Goal: Complete application form: Complete application form

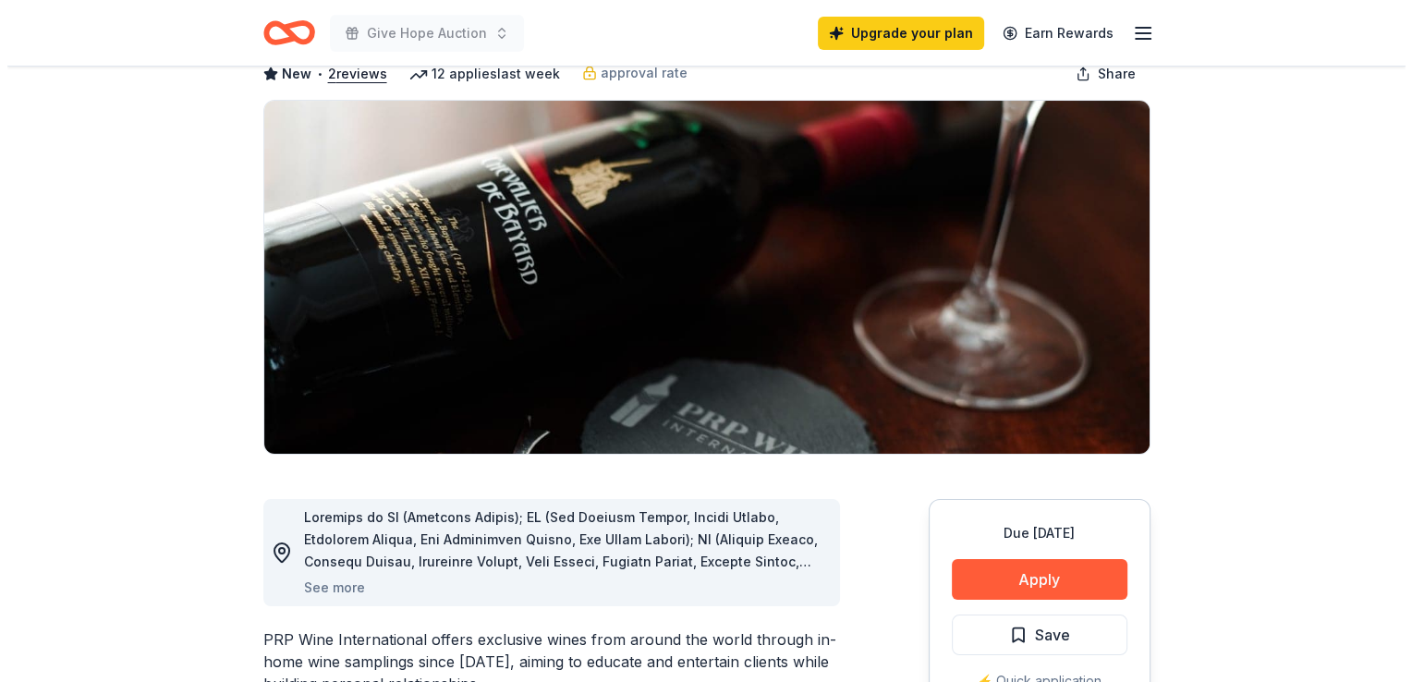
scroll to position [111, 0]
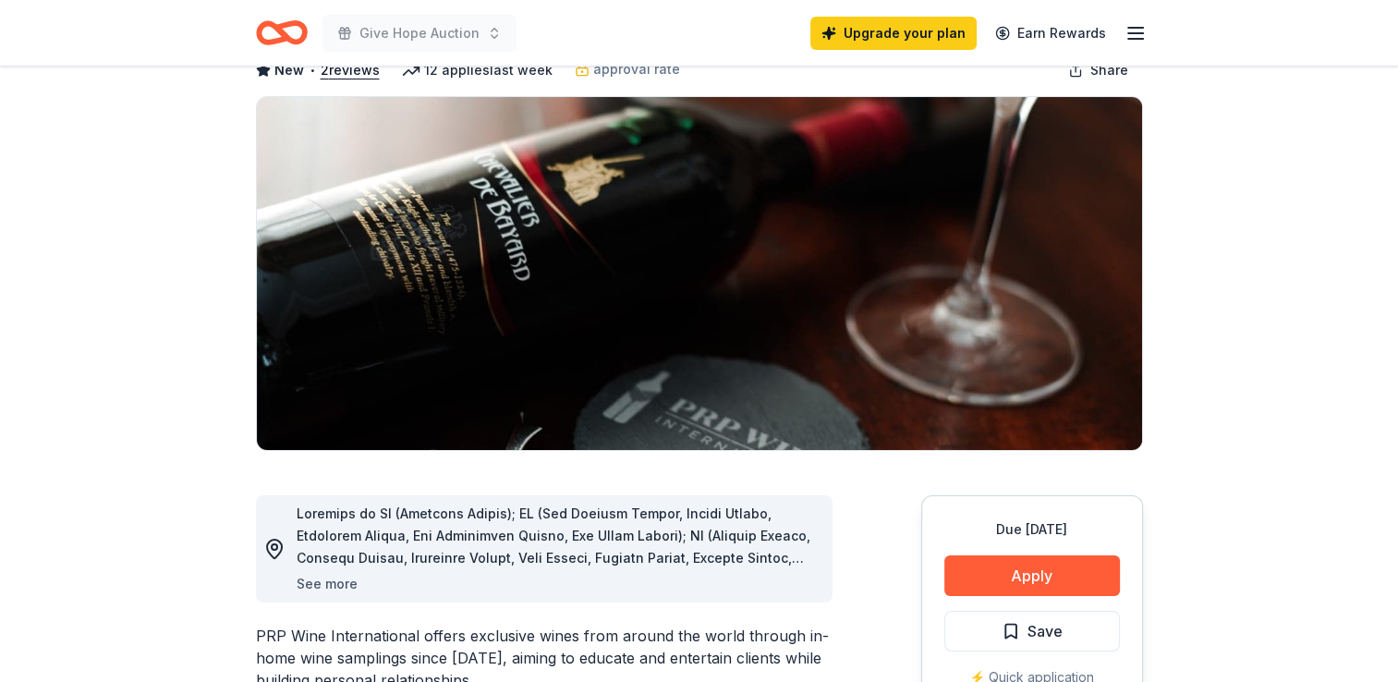
click at [314, 582] on button "See more" at bounding box center [327, 584] width 61 height 22
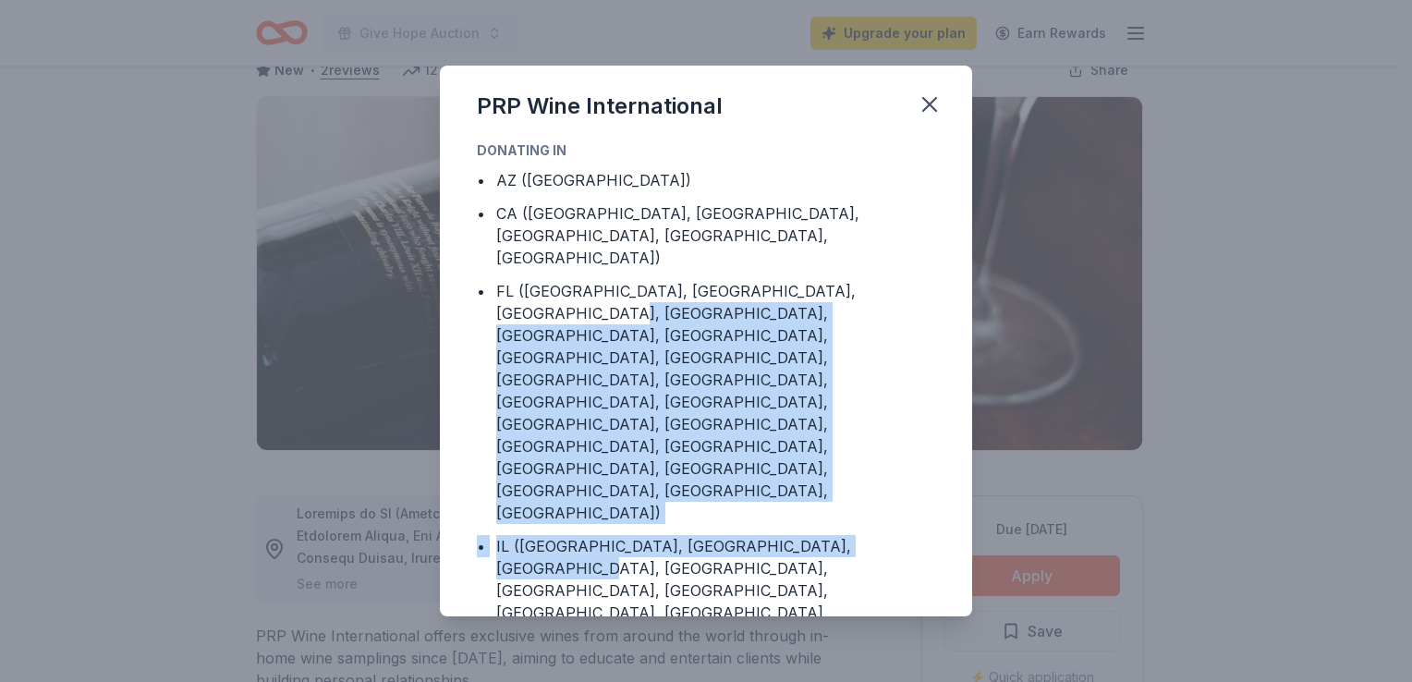
drag, startPoint x: 958, startPoint y: 275, endPoint x: 933, endPoint y: 427, distance: 154.5
click at [933, 427] on div "Donating in • AZ ([GEOGRAPHIC_DATA]) • CA ([GEOGRAPHIC_DATA], [GEOGRAPHIC_DATA]…" at bounding box center [706, 379] width 532 height 478
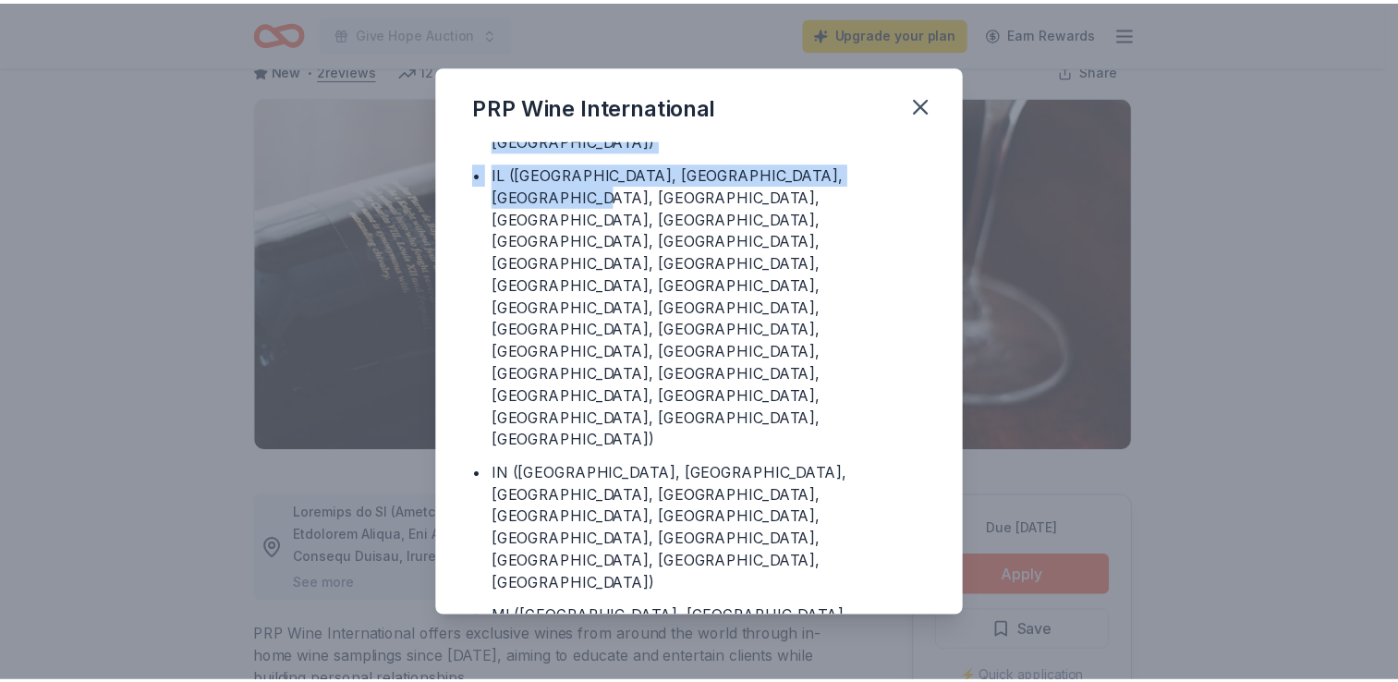
scroll to position [397, 0]
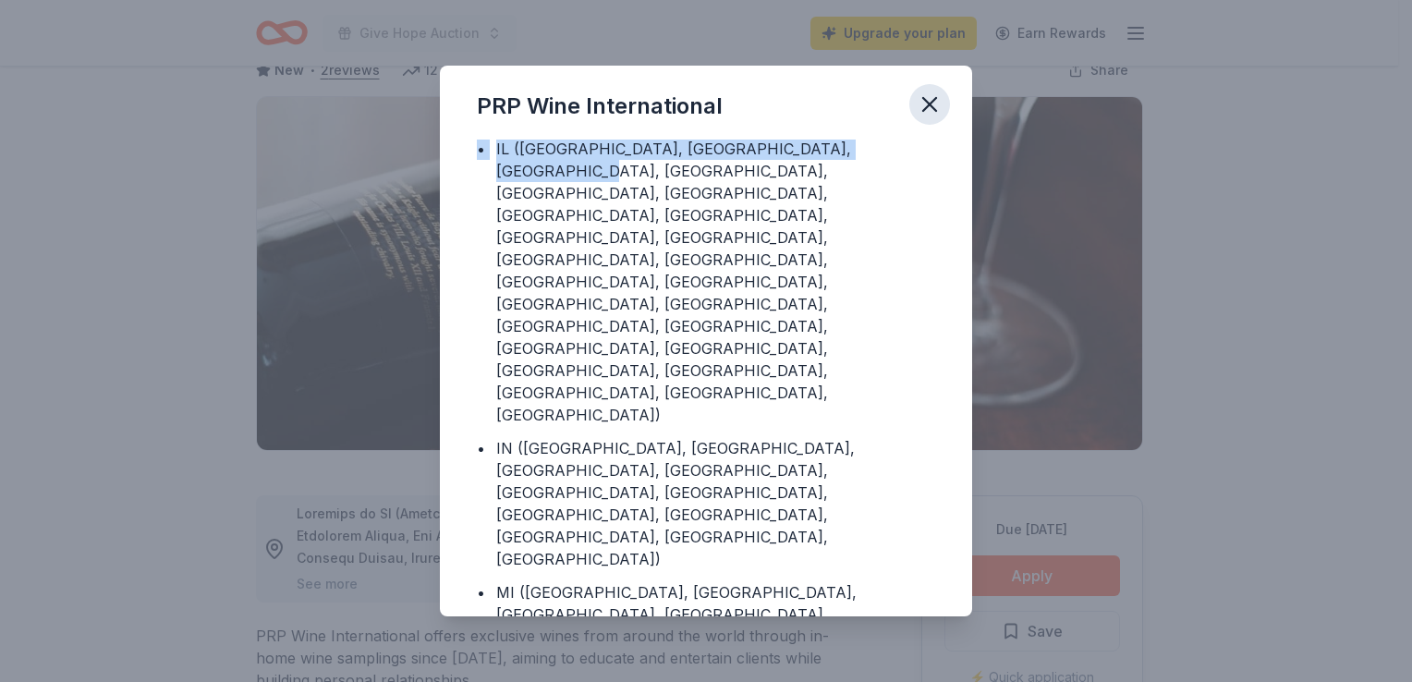
click at [924, 92] on icon "button" at bounding box center [930, 105] width 26 height 26
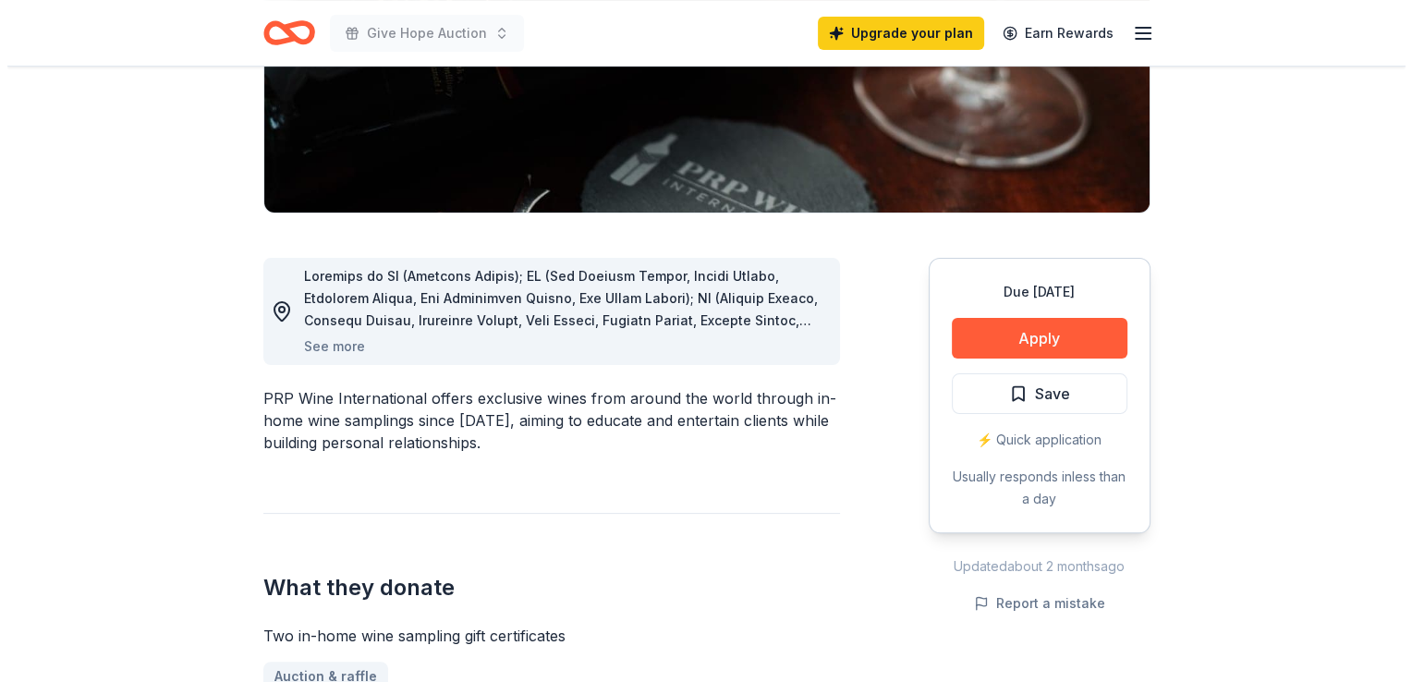
scroll to position [361, 0]
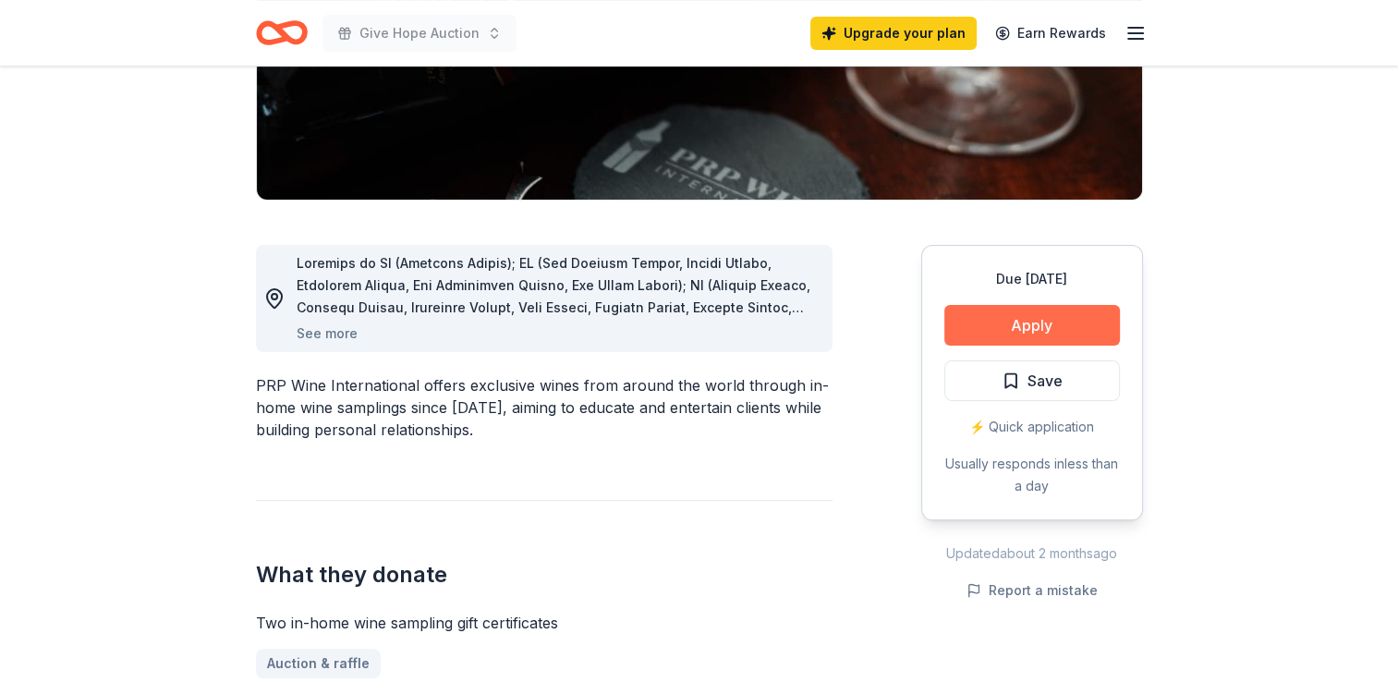
click at [1077, 311] on button "Apply" at bounding box center [1033, 325] width 176 height 41
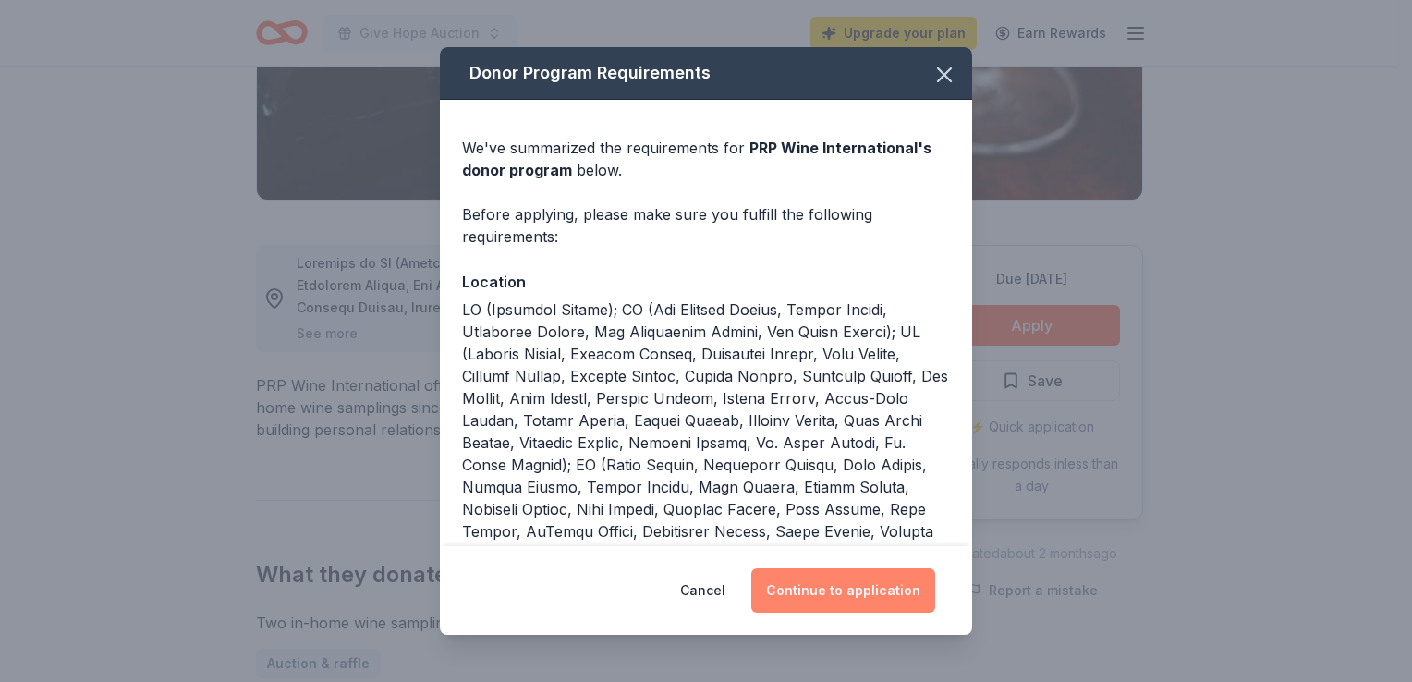
click at [903, 587] on button "Continue to application" at bounding box center [843, 590] width 184 height 44
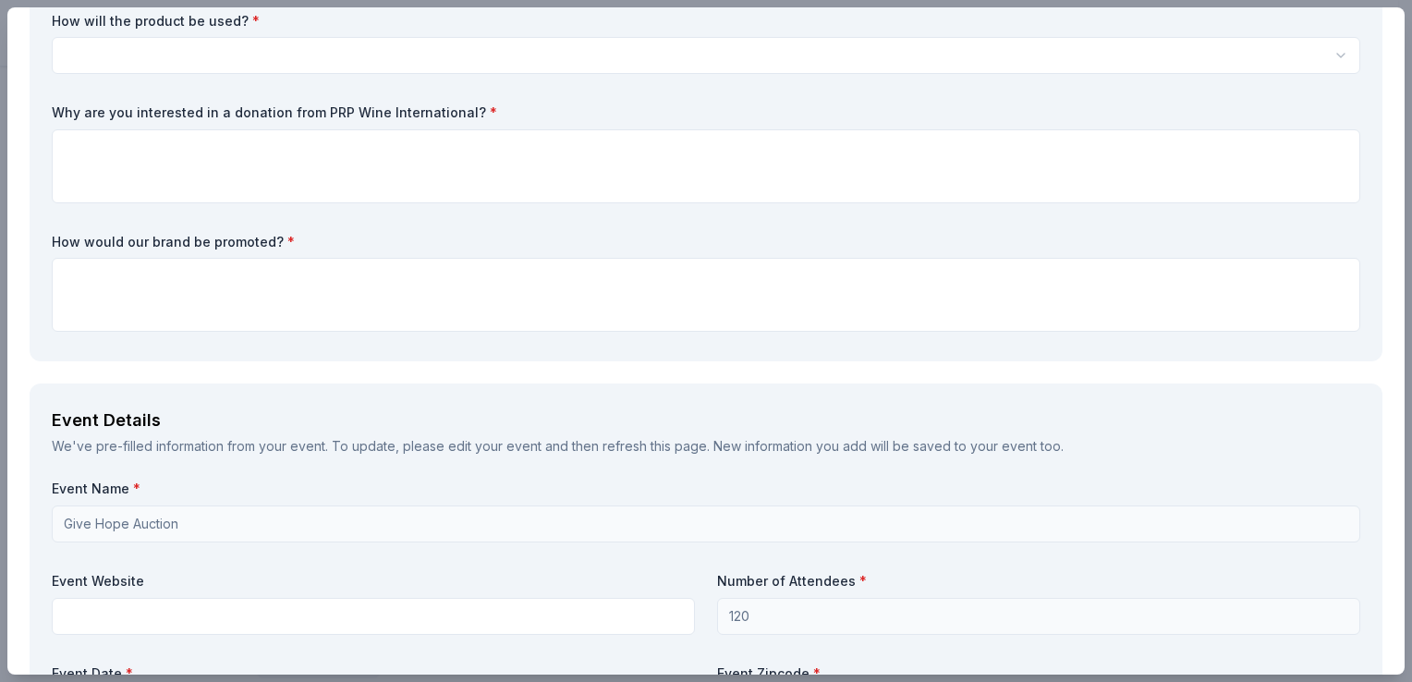
scroll to position [0, 0]
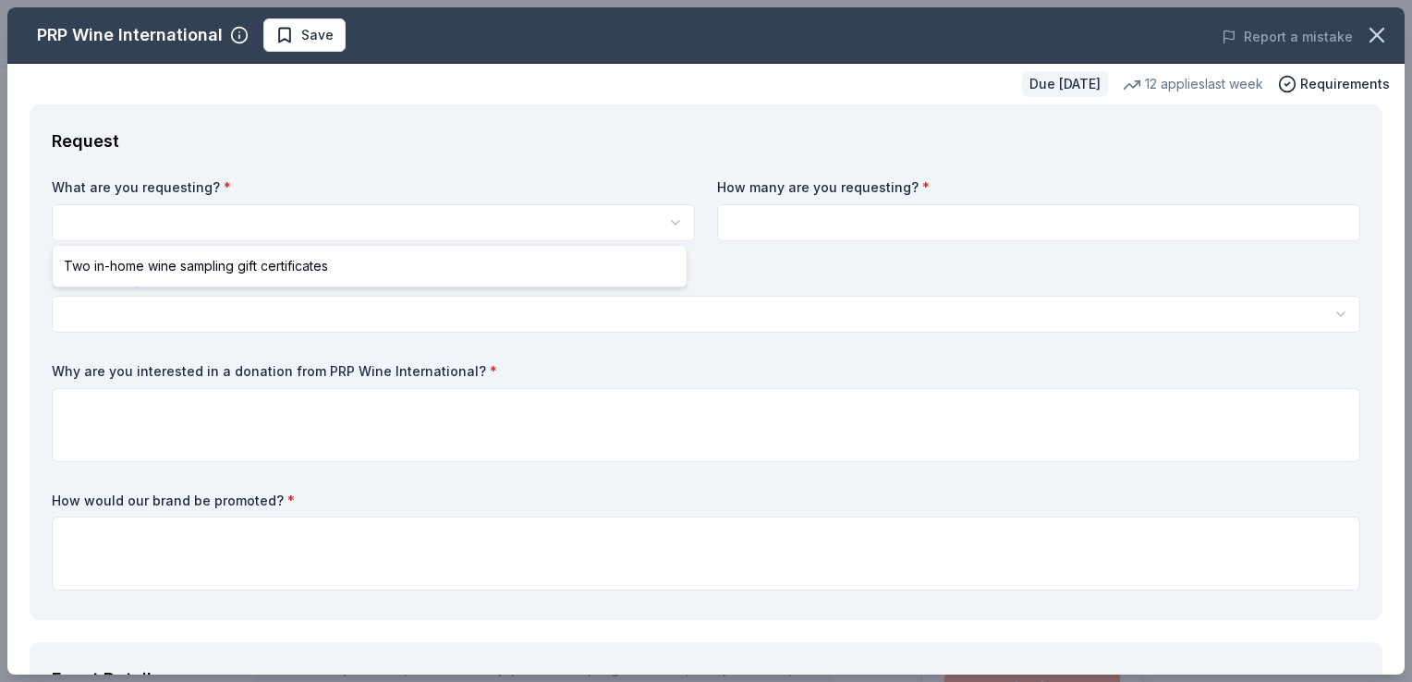
select select "Two in-home wine sampling gift certificates"
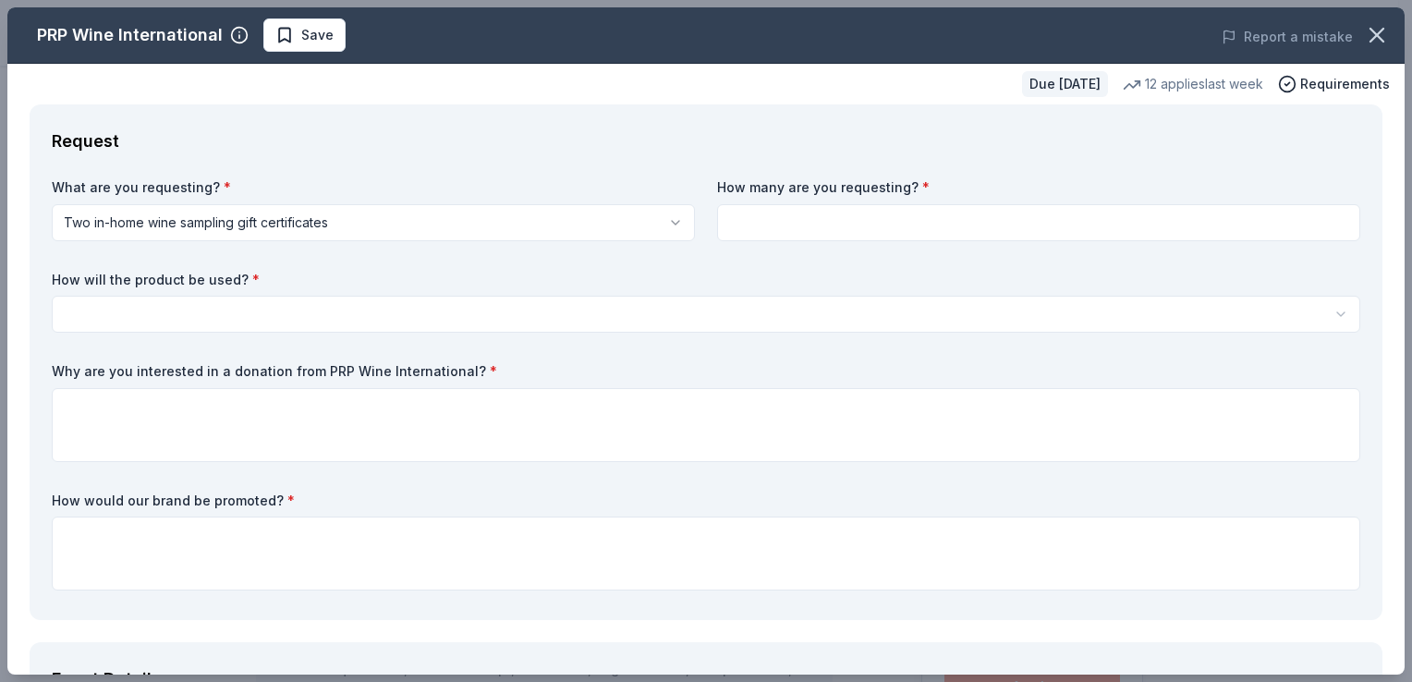
click at [814, 214] on input at bounding box center [1038, 222] width 643 height 37
type input "1"
click at [601, 309] on html "Give Hope Auction Save Apply Due [DATE] Share PRP Wine International New • 2 re…" at bounding box center [706, 341] width 1412 height 682
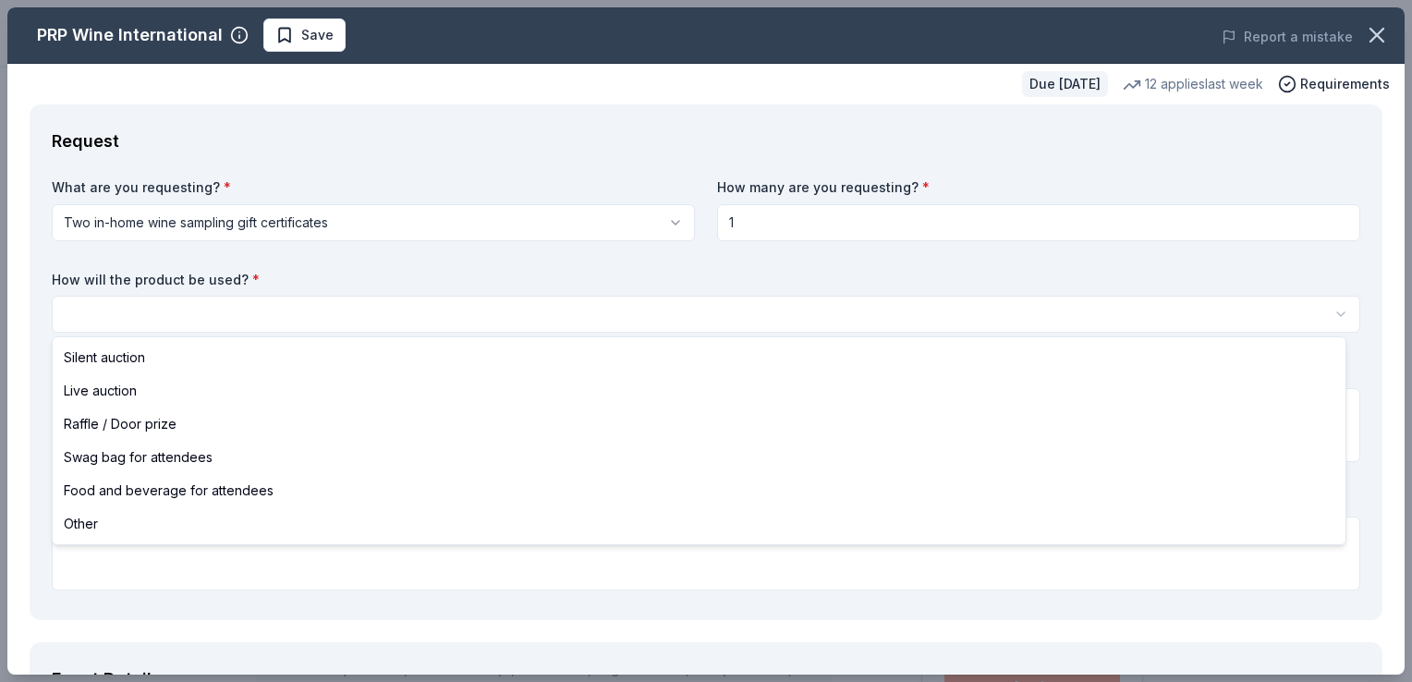
select select "silentAuction"
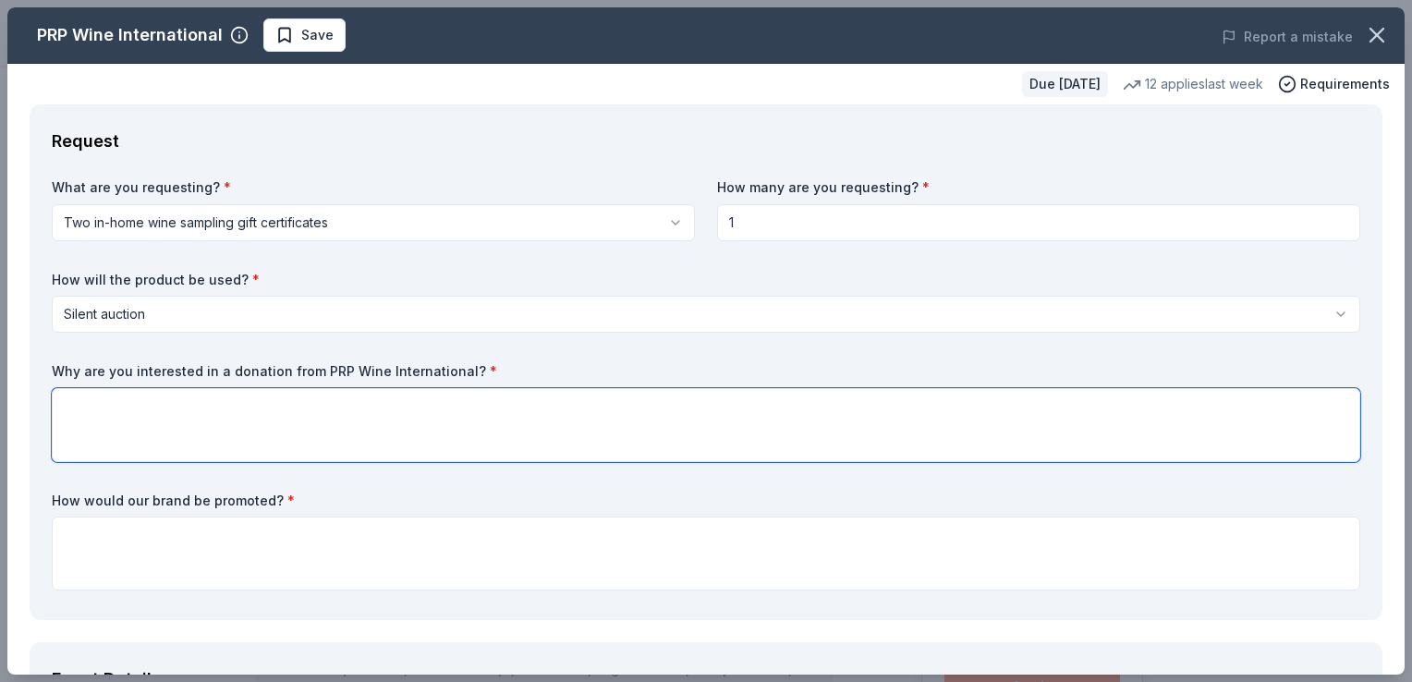
click at [140, 421] on textarea at bounding box center [706, 425] width 1309 height 74
click at [890, 513] on div "How would our brand be promoted? *" at bounding box center [706, 542] width 1309 height 100
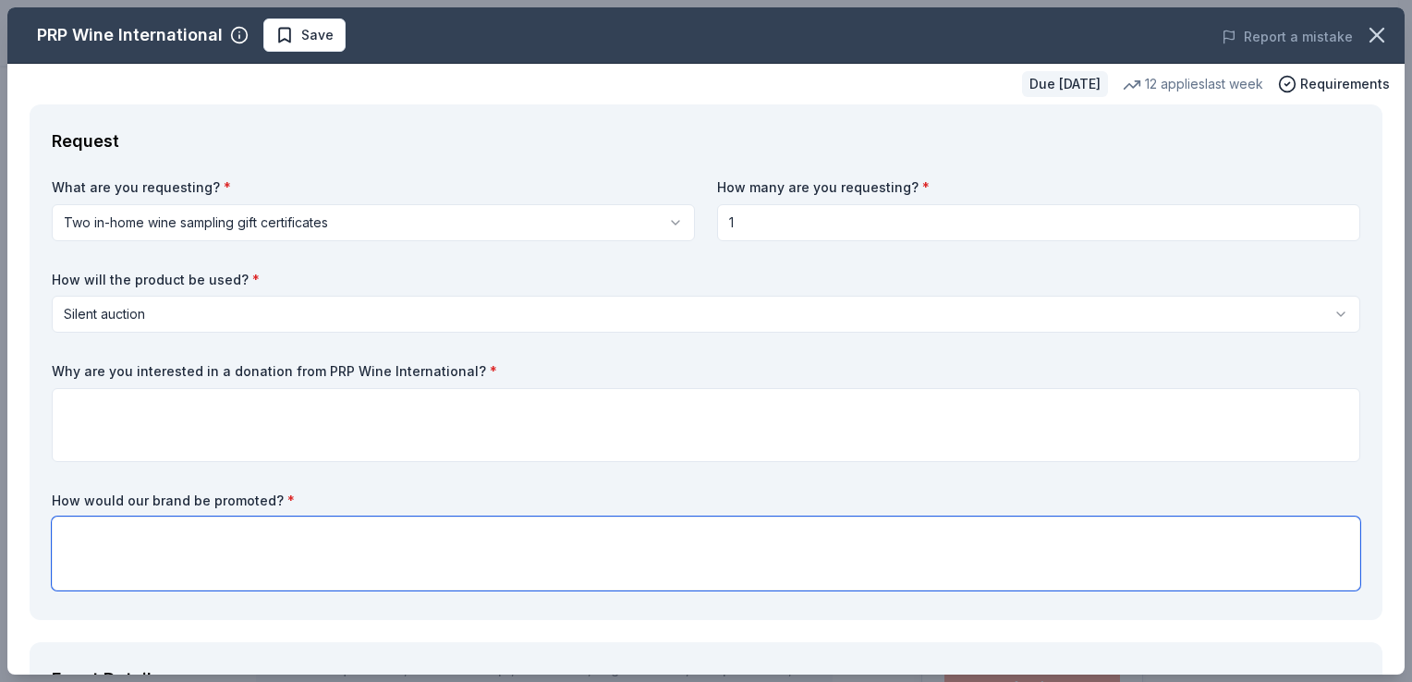
click at [664, 550] on textarea at bounding box center [706, 554] width 1309 height 74
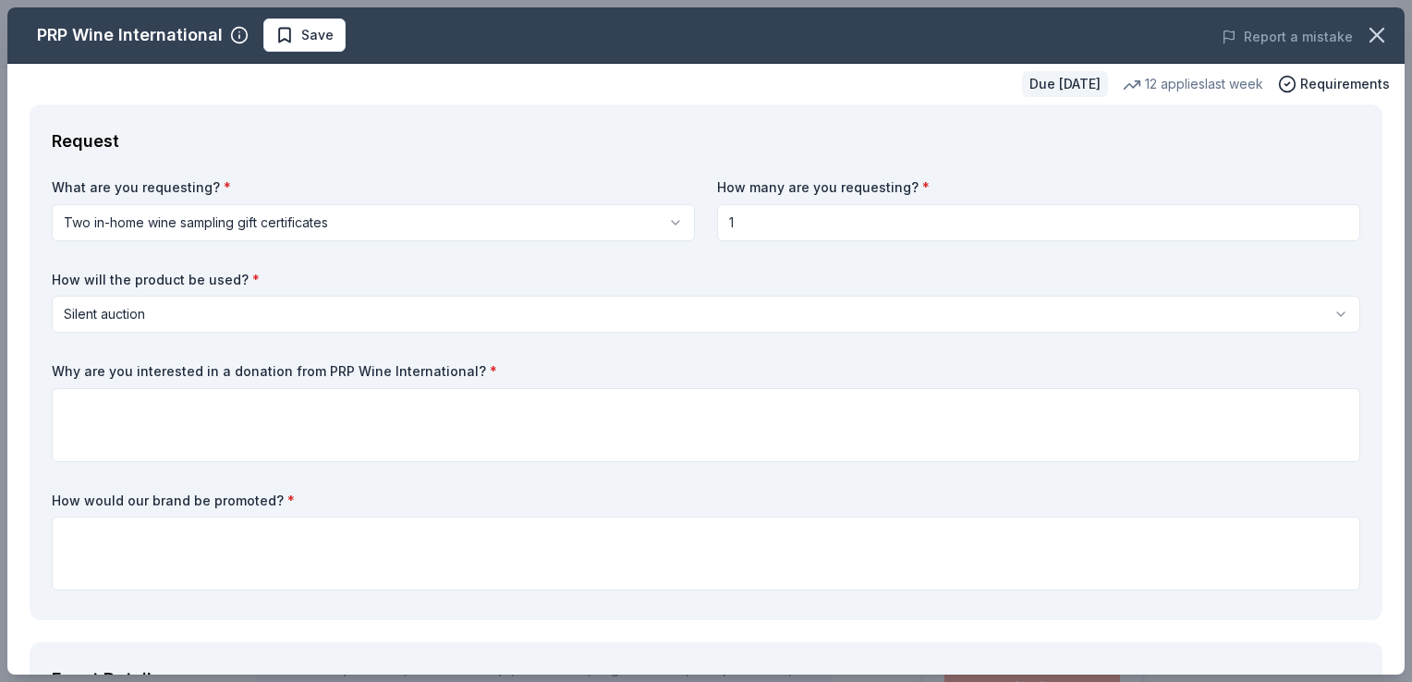
click at [653, 597] on div "What are you requesting? * Two in-home wine sampling gift certificates Two in-h…" at bounding box center [706, 388] width 1309 height 420
click at [657, 592] on div "What are you requesting? * Two in-home wine sampling gift certificates Two in-h…" at bounding box center [706, 388] width 1309 height 420
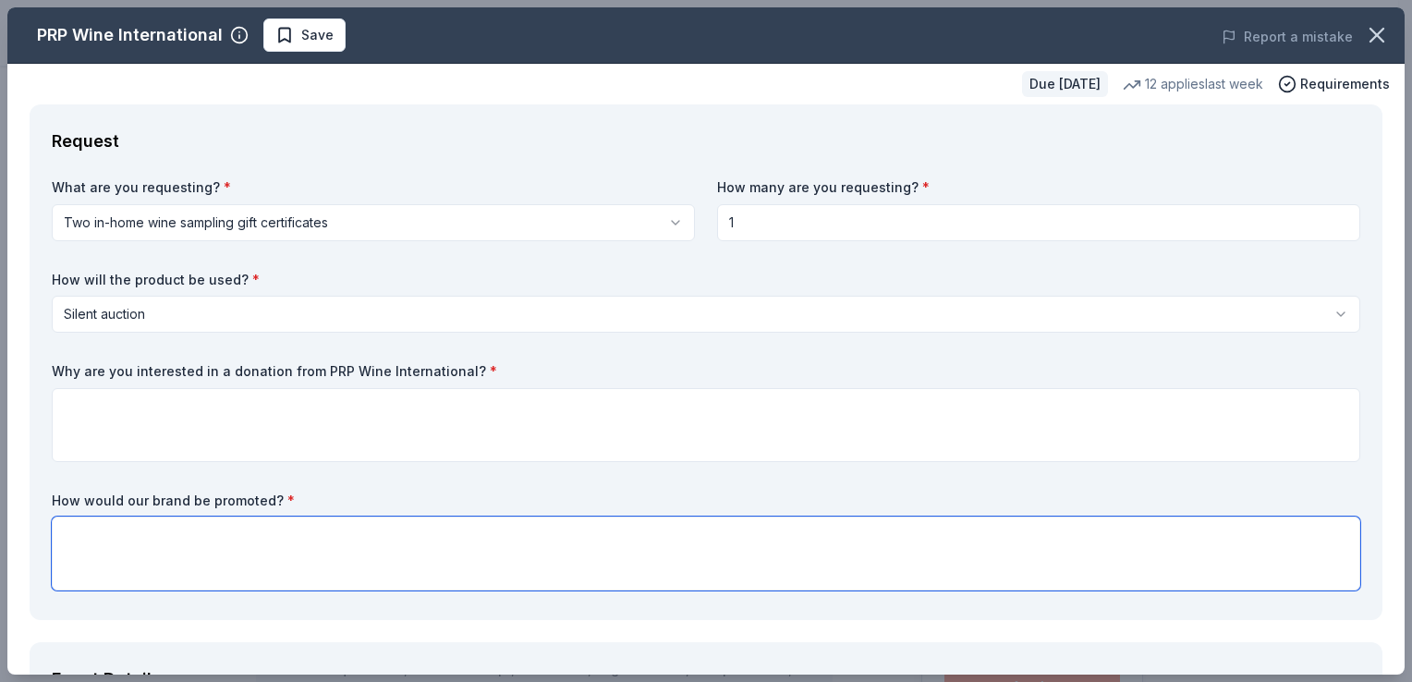
click at [378, 538] on textarea at bounding box center [706, 554] width 1309 height 74
type textarea "Social media & event signage"
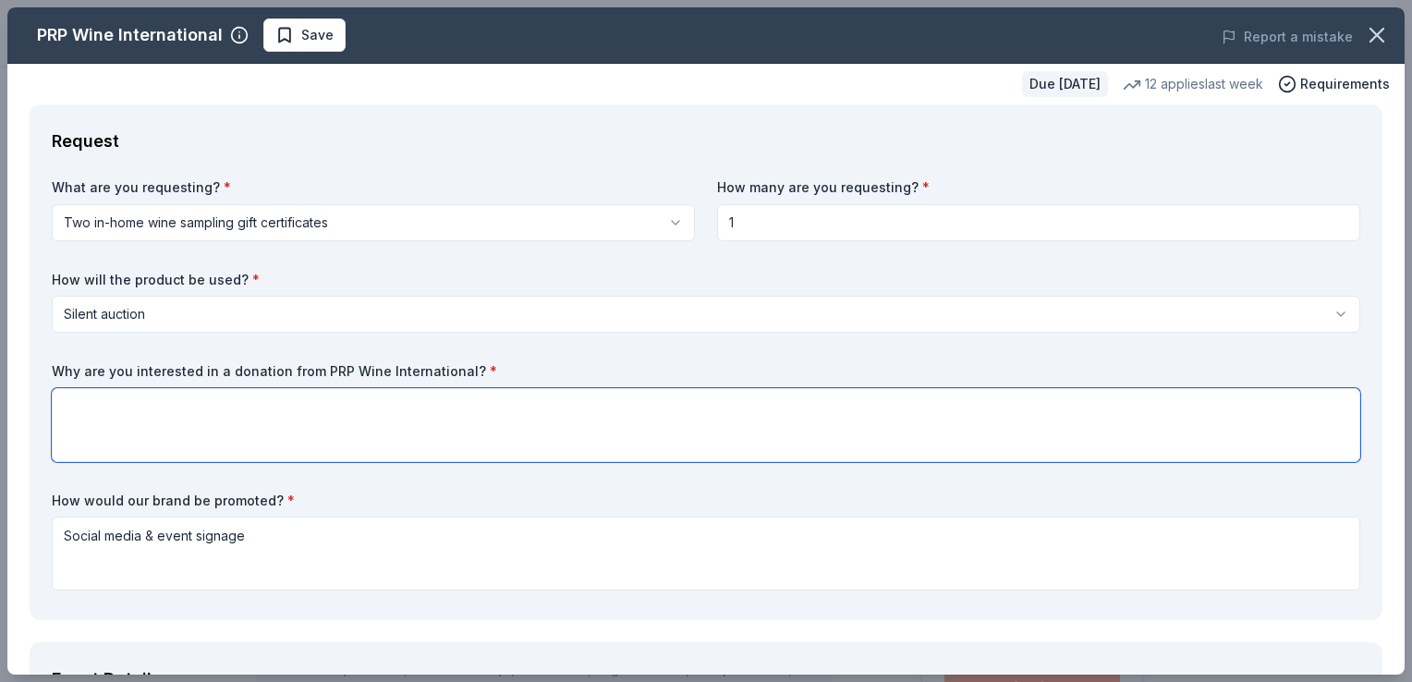
click at [277, 415] on textarea at bounding box center [706, 425] width 1309 height 74
type textarea "We would love to have a wine sampling to offer in our silent auction."
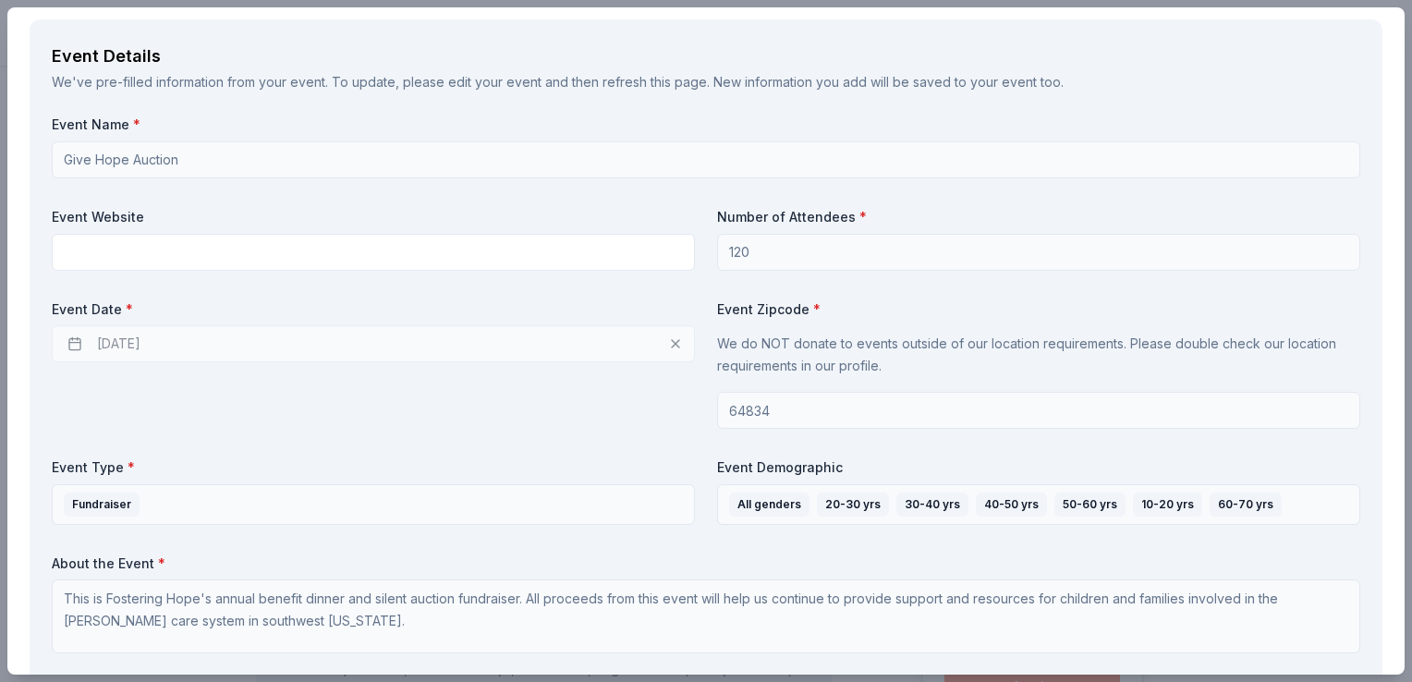
scroll to position [626, 0]
click at [67, 344] on div "[DATE]" at bounding box center [373, 341] width 643 height 37
click at [141, 348] on div "[DATE]" at bounding box center [373, 341] width 643 height 37
click at [141, 324] on div "[DATE]" at bounding box center [373, 341] width 643 height 37
drag, startPoint x: 1389, startPoint y: 250, endPoint x: 1409, endPoint y: 447, distance: 198.8
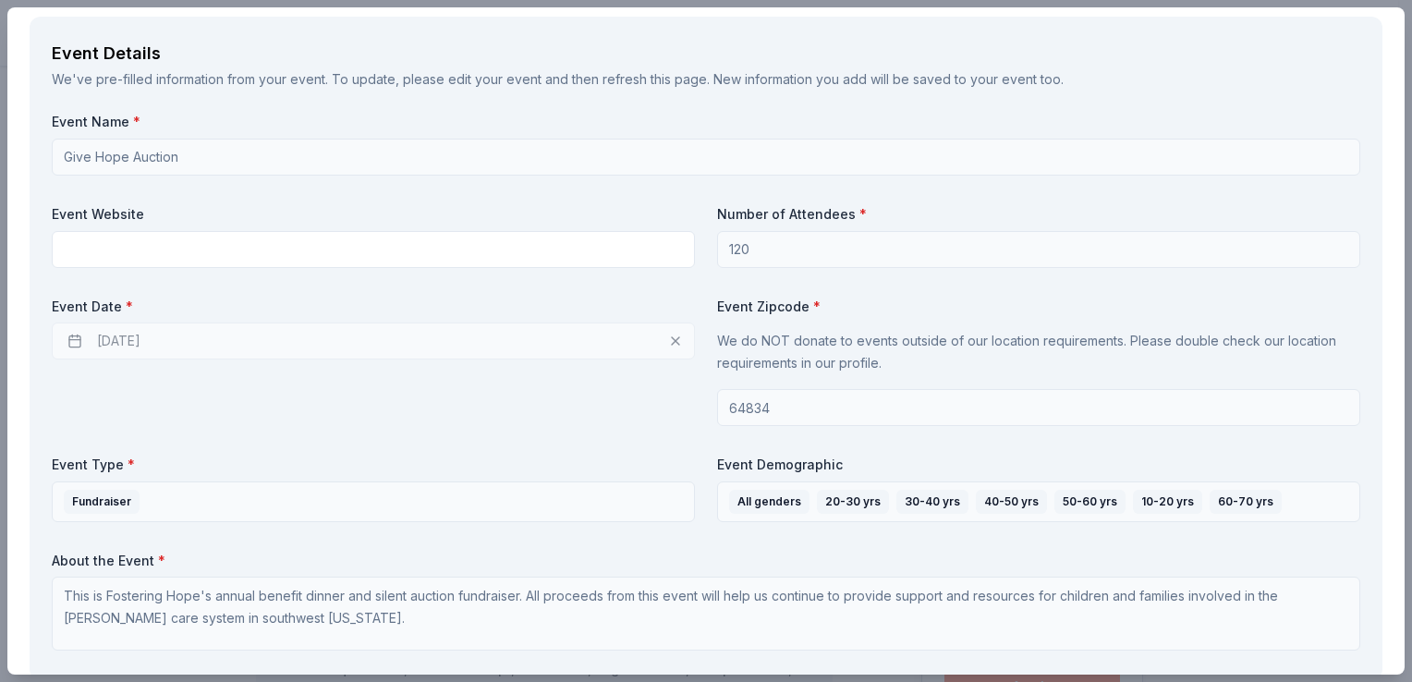
click at [1398, 447] on div "PRP Wine International Save Report a mistake Due [DATE] 12 applies last week Re…" at bounding box center [706, 341] width 1412 height 682
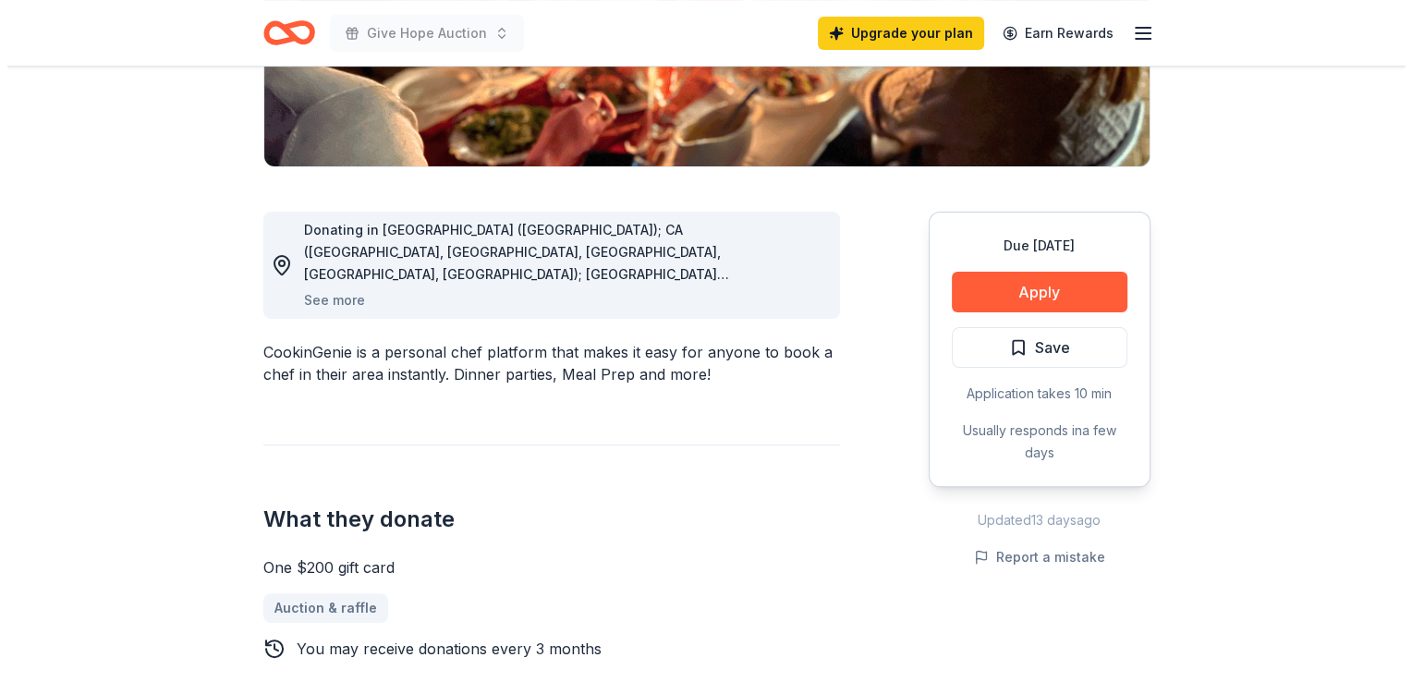
scroll to position [387, 0]
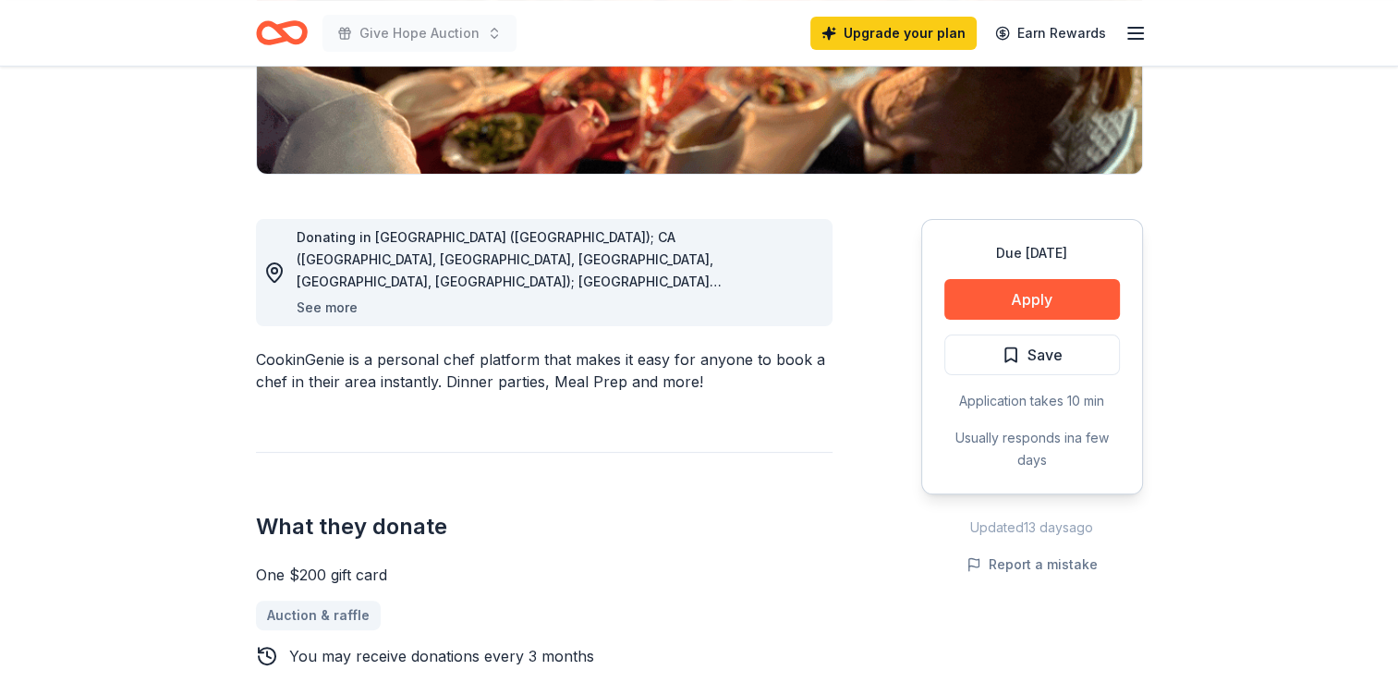
click at [329, 312] on button "See more" at bounding box center [327, 308] width 61 height 22
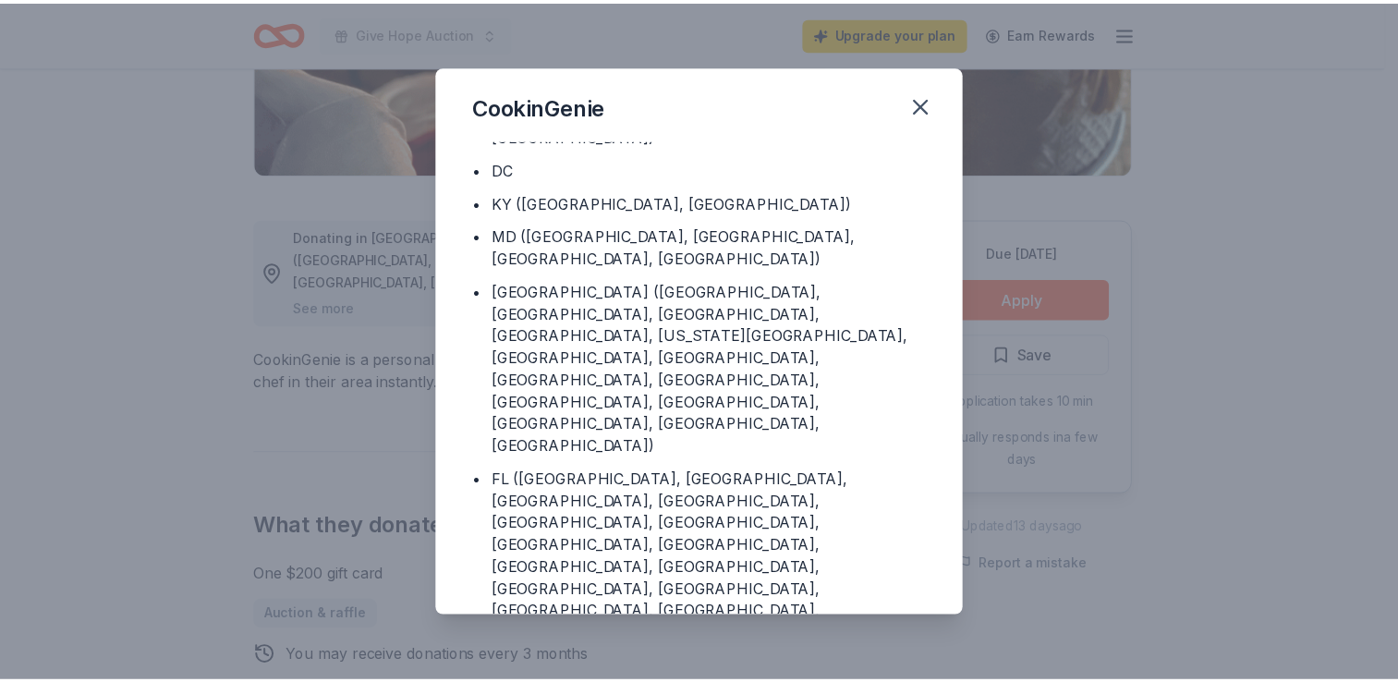
scroll to position [209, 0]
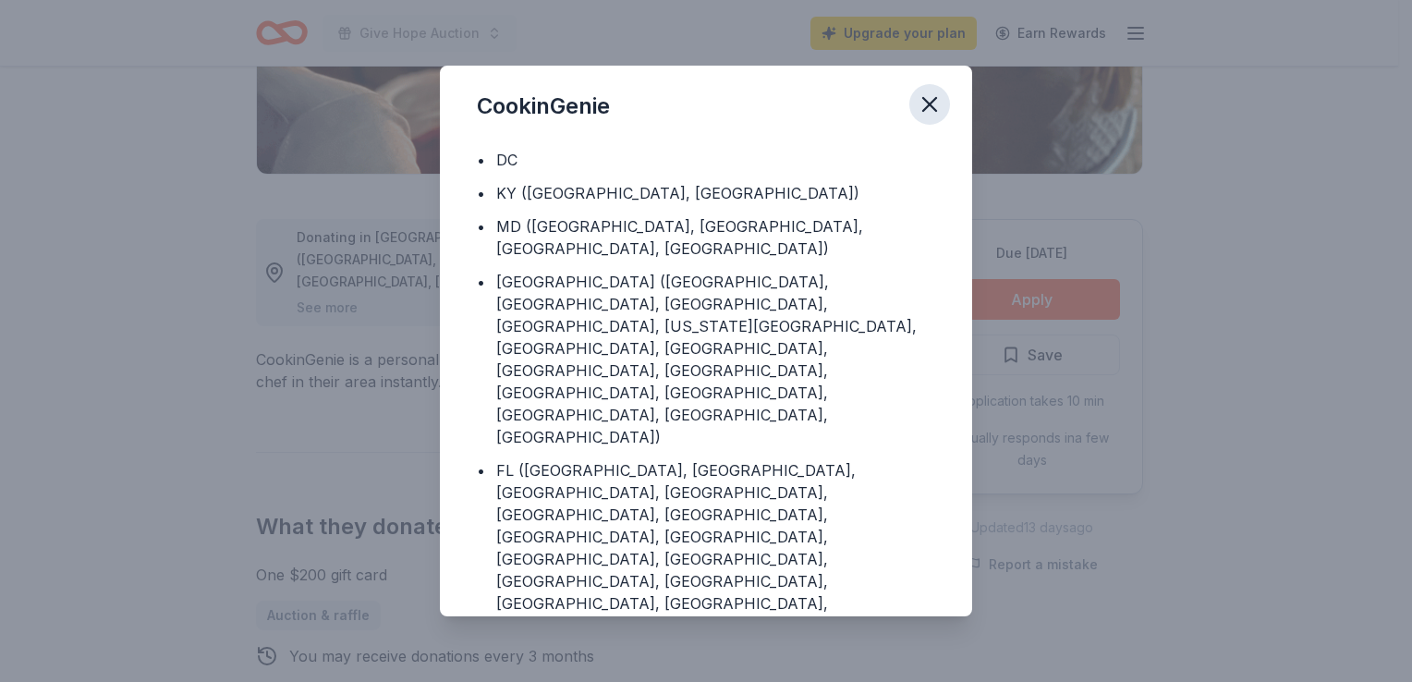
click at [934, 95] on icon "button" at bounding box center [930, 105] width 26 height 26
